Goal: Task Accomplishment & Management: Manage account settings

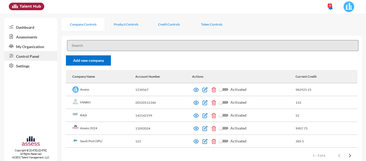
scroll to position [2, 0]
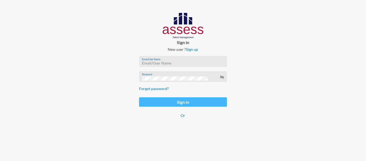
type input "[PERSON_NAME][EMAIL_ADDRESS][PERSON_NAME][DOMAIN_NAME]"
click at [155, 106] on button "Sign in" at bounding box center [183, 101] width 88 height 9
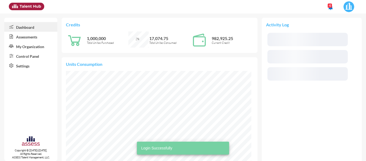
scroll to position [93, 186]
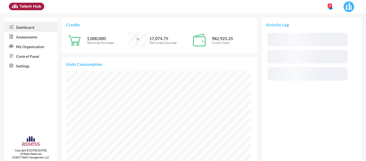
click at [28, 56] on link "Control Panel" at bounding box center [30, 56] width 53 height 10
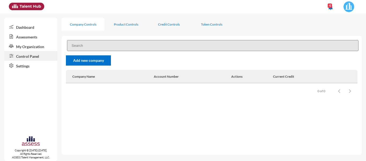
click at [37, 45] on link "My Organization" at bounding box center [30, 46] width 53 height 10
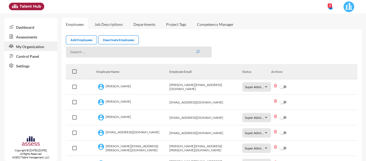
click at [83, 39] on link "Add Employees" at bounding box center [81, 39] width 31 height 9
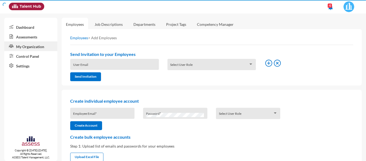
type input "[PERSON_NAME][EMAIL_ADDRESS][PERSON_NAME][DOMAIN_NAME]"
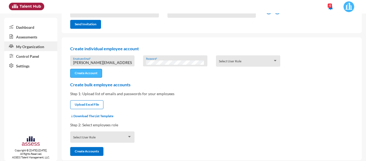
scroll to position [53, 0]
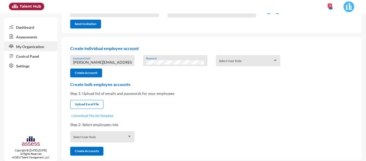
click at [88, 115] on button "Download The List Template" at bounding box center [91, 115] width 43 height 4
click at [78, 108] on button "Upload Excel File" at bounding box center [86, 104] width 33 height 9
click at [100, 100] on button "Upload Excel File" at bounding box center [86, 104] width 33 height 9
click at [93, 101] on button "Upload Excel File" at bounding box center [86, 104] width 33 height 9
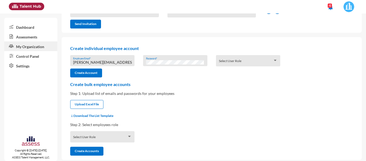
scroll to position [56, 0]
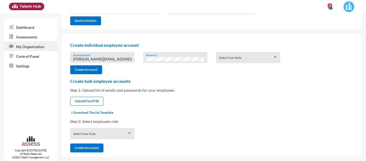
click at [87, 96] on div "Create bulk employee accounts Step 1: Upload list of emails and passwords for y…" at bounding box center [212, 115] width 292 height 74
click at [86, 99] on input "file" at bounding box center [87, 102] width 33 height 6
type input "C:\fakepath\UserListTemplate.csv"
click at [112, 128] on div "Select User Role" at bounding box center [102, 133] width 64 height 11
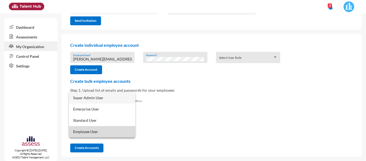
click at [113, 127] on span "Employee User" at bounding box center [102, 131] width 58 height 11
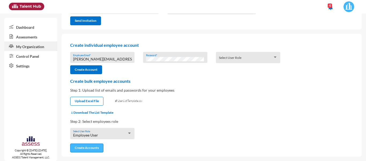
click at [91, 148] on button "Create Accounts" at bounding box center [86, 147] width 33 height 9
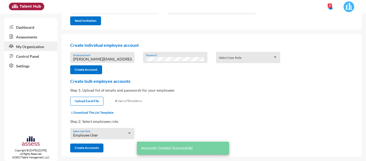
click at [39, 32] on link "Assessments" at bounding box center [30, 37] width 53 height 10
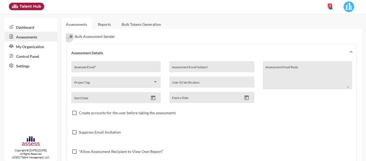
click at [69, 34] on label "Bulk Assessment Sender" at bounding box center [90, 36] width 49 height 6
click at [69, 38] on input "Bulk Assessment Sender" at bounding box center [68, 38] width 0 height 0
checkbox input "true"
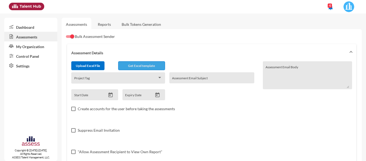
click at [134, 62] on button "Get Excel template" at bounding box center [141, 65] width 47 height 9
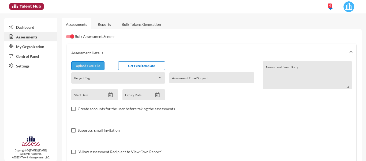
click at [97, 67] on input "file" at bounding box center [88, 67] width 33 height 6
type input "C:\fakepath\excel.csv"
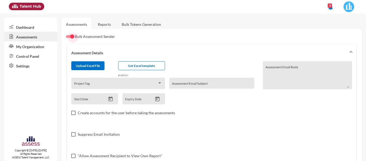
click at [73, 36] on div at bounding box center [72, 36] width 4 height 4
click at [69, 38] on input "Bulk Assessment Sender" at bounding box center [68, 38] width 0 height 0
checkbox input "false"
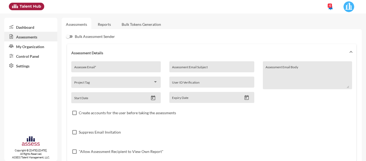
click at [38, 41] on link "My Organization" at bounding box center [30, 46] width 53 height 10
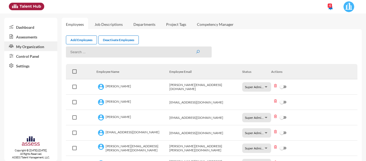
click at [35, 54] on link "Control Panel" at bounding box center [30, 56] width 53 height 10
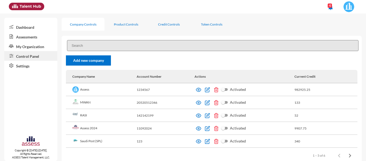
scroll to position [11, 0]
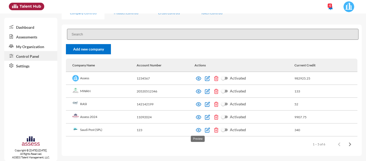
click at [197, 131] on img at bounding box center [198, 129] width 5 height 5
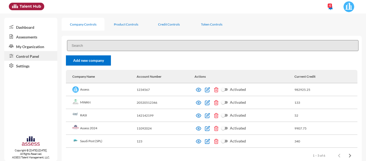
click at [32, 46] on link "My Organization" at bounding box center [30, 46] width 53 height 10
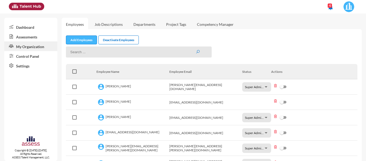
click at [80, 37] on link "Add Employees" at bounding box center [81, 39] width 31 height 9
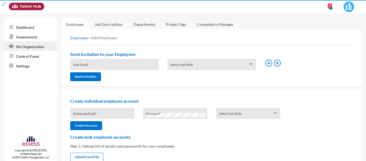
type input "[PERSON_NAME][EMAIL_ADDRESS][PERSON_NAME][DOMAIN_NAME]"
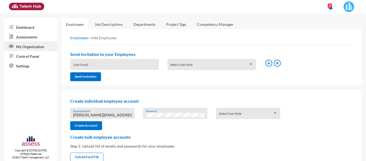
click at [25, 46] on link "My Organization" at bounding box center [30, 46] width 53 height 10
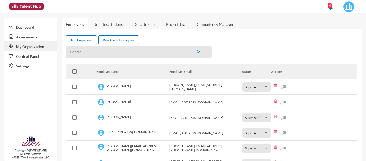
click at [134, 51] on input at bounding box center [139, 51] width 146 height 11
type input "mhspl"
click at [74, 53] on input "mhspl" at bounding box center [139, 51] width 146 height 11
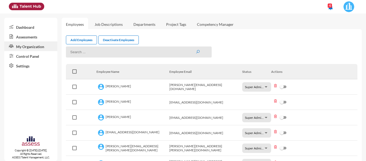
paste input "mhspl15342"
type input "mhspl15342"
click at [196, 50] on button "submit" at bounding box center [198, 52] width 4 height 5
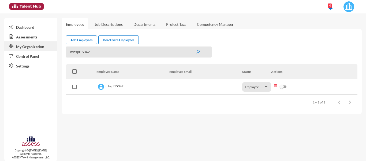
click at [266, 88] on div at bounding box center [266, 87] width 5 height 4
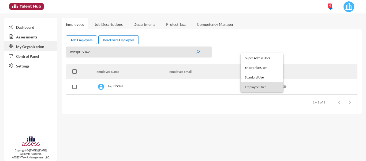
click at [259, 106] on div at bounding box center [183, 80] width 366 height 161
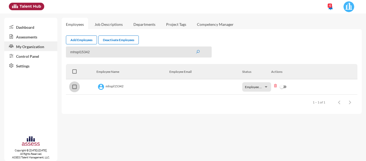
click at [74, 87] on span at bounding box center [74, 87] width 4 height 4
click at [74, 89] on input "checkbox" at bounding box center [74, 89] width 0 height 0
checkbox input "true"
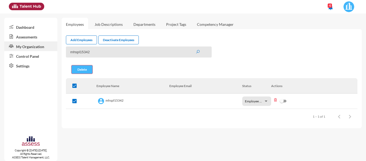
click at [79, 72] on button "Delete" at bounding box center [81, 69] width 21 height 9
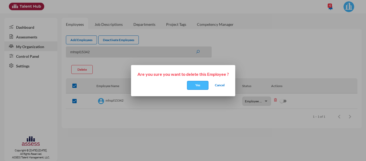
click at [194, 82] on button "Yes" at bounding box center [197, 85] width 21 height 9
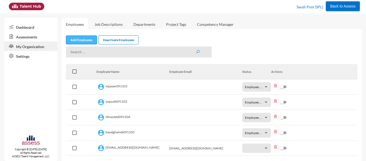
click at [85, 42] on link "Add Employees" at bounding box center [81, 39] width 31 height 9
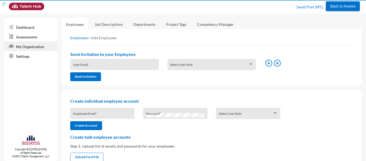
type input "[PERSON_NAME][EMAIL_ADDRESS][PERSON_NAME][DOMAIN_NAME]"
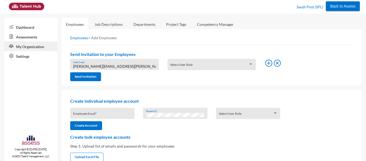
scroll to position [37, 0]
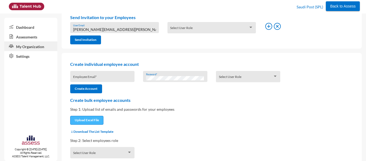
click at [86, 121] on input "file" at bounding box center [87, 121] width 33 height 6
type input "C:\fakepath\UserListTemplate.csv"
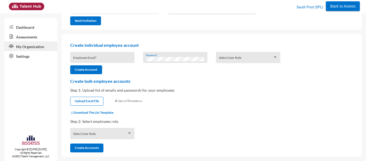
click at [104, 133] on div "Select User Role" at bounding box center [102, 134] width 59 height 8
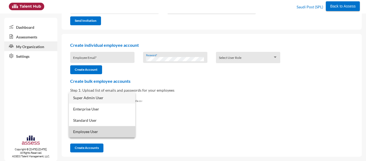
click at [103, 132] on span "Employee User" at bounding box center [102, 131] width 58 height 11
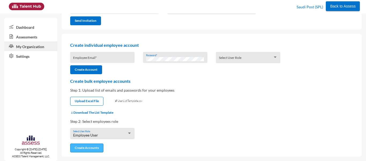
click at [89, 150] on button "Create Accounts" at bounding box center [86, 147] width 33 height 9
click at [87, 151] on button "Create Accounts" at bounding box center [86, 147] width 33 height 9
click at [35, 36] on link "Assessments" at bounding box center [30, 37] width 53 height 10
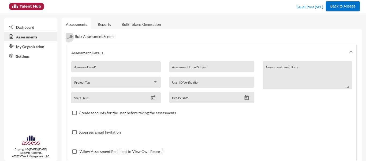
click at [74, 36] on label "Bulk Assessment Sender" at bounding box center [90, 36] width 49 height 6
click at [69, 38] on input "Bulk Assessment Sender" at bounding box center [68, 38] width 0 height 0
checkbox input "true"
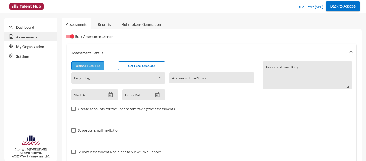
click at [98, 66] on input "file" at bounding box center [88, 67] width 33 height 6
type input "C:\fakepath\excel.csv"
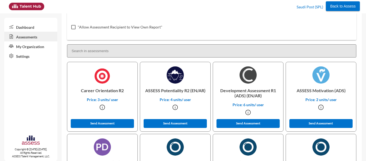
scroll to position [129, 0]
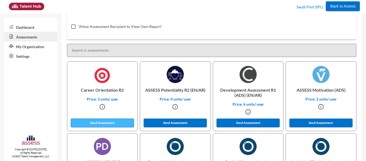
click at [108, 121] on button "Send Assessment" at bounding box center [102, 122] width 63 height 9
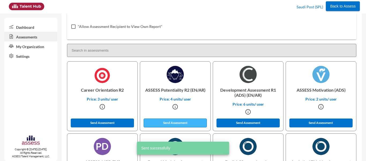
click at [158, 126] on button "Send Assessment" at bounding box center [175, 122] width 63 height 9
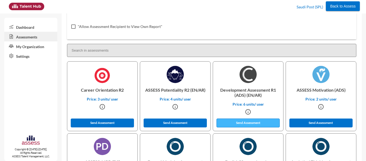
click at [229, 124] on button "Send Assessment" at bounding box center [248, 122] width 63 height 9
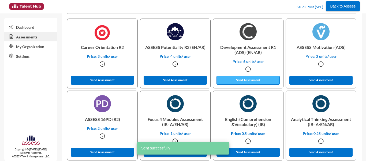
scroll to position [173, 0]
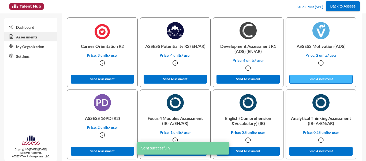
click at [299, 77] on button "Send Assessment" at bounding box center [321, 79] width 63 height 9
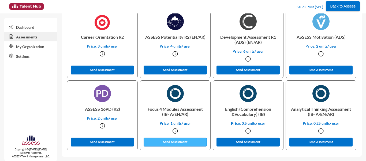
click at [196, 142] on button "Send Assessment" at bounding box center [175, 141] width 63 height 9
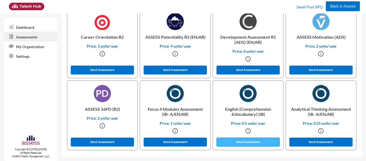
click at [241, 139] on button "Send Assessment" at bounding box center [248, 141] width 63 height 9
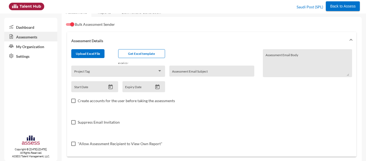
scroll to position [0, 0]
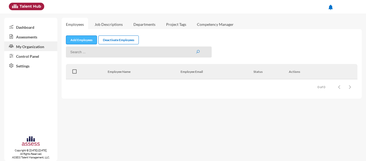
click at [85, 42] on link "Add Employees" at bounding box center [81, 39] width 31 height 9
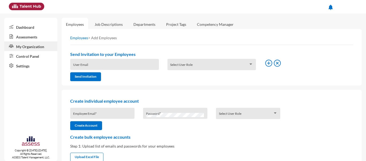
type input "[PERSON_NAME][EMAIL_ADDRESS][PERSON_NAME][DOMAIN_NAME]"
click at [35, 49] on link "My Organization" at bounding box center [30, 46] width 53 height 10
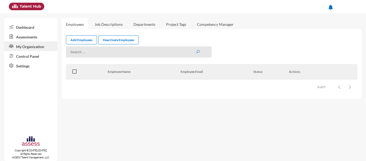
click at [89, 53] on input at bounding box center [139, 51] width 146 height 11
paste input "mhspl15342"
type input "mhspl15342"
click at [196, 50] on button "submit" at bounding box center [198, 52] width 4 height 5
click at [120, 104] on mat-sidenav-content "Employees Job Descriptions Departments Project Tags Competency Manager Add Empl…" at bounding box center [214, 86] width 305 height 147
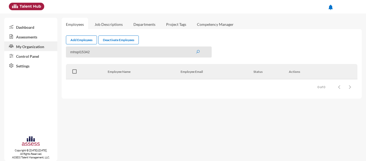
click at [85, 48] on input "mhspl15342" at bounding box center [139, 51] width 146 height 11
click at [23, 27] on link "Dashboard" at bounding box center [30, 27] width 53 height 10
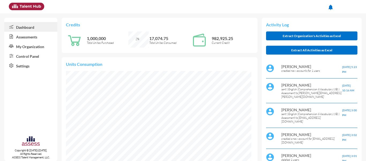
scroll to position [42, 89]
click at [154, 8] on div "notifications" at bounding box center [183, 6] width 354 height 13
